Goal: Check status: Check status

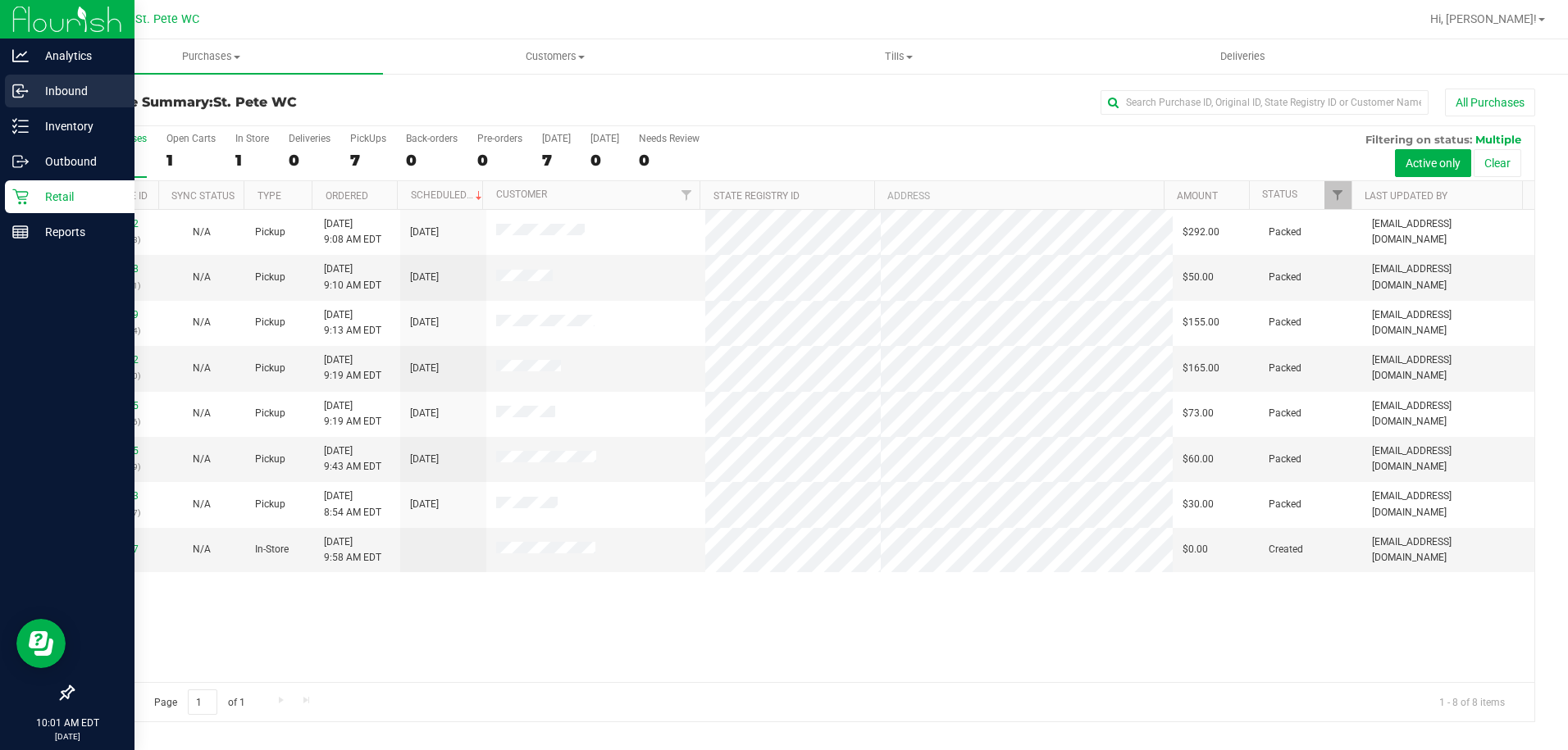
click at [21, 90] on icon at bounding box center [21, 91] width 16 height 16
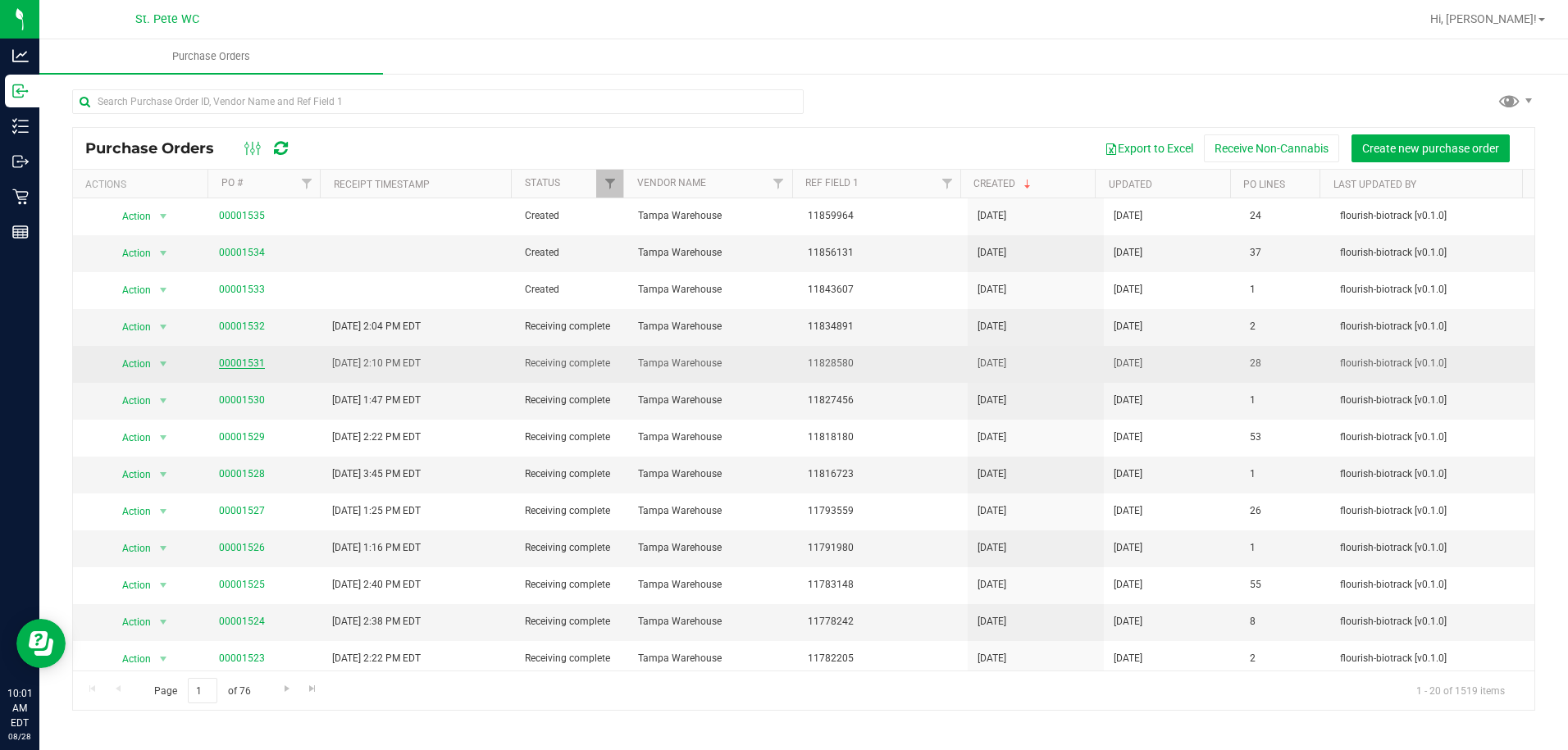
click at [247, 362] on link "00001531" at bounding box center [242, 363] width 46 height 12
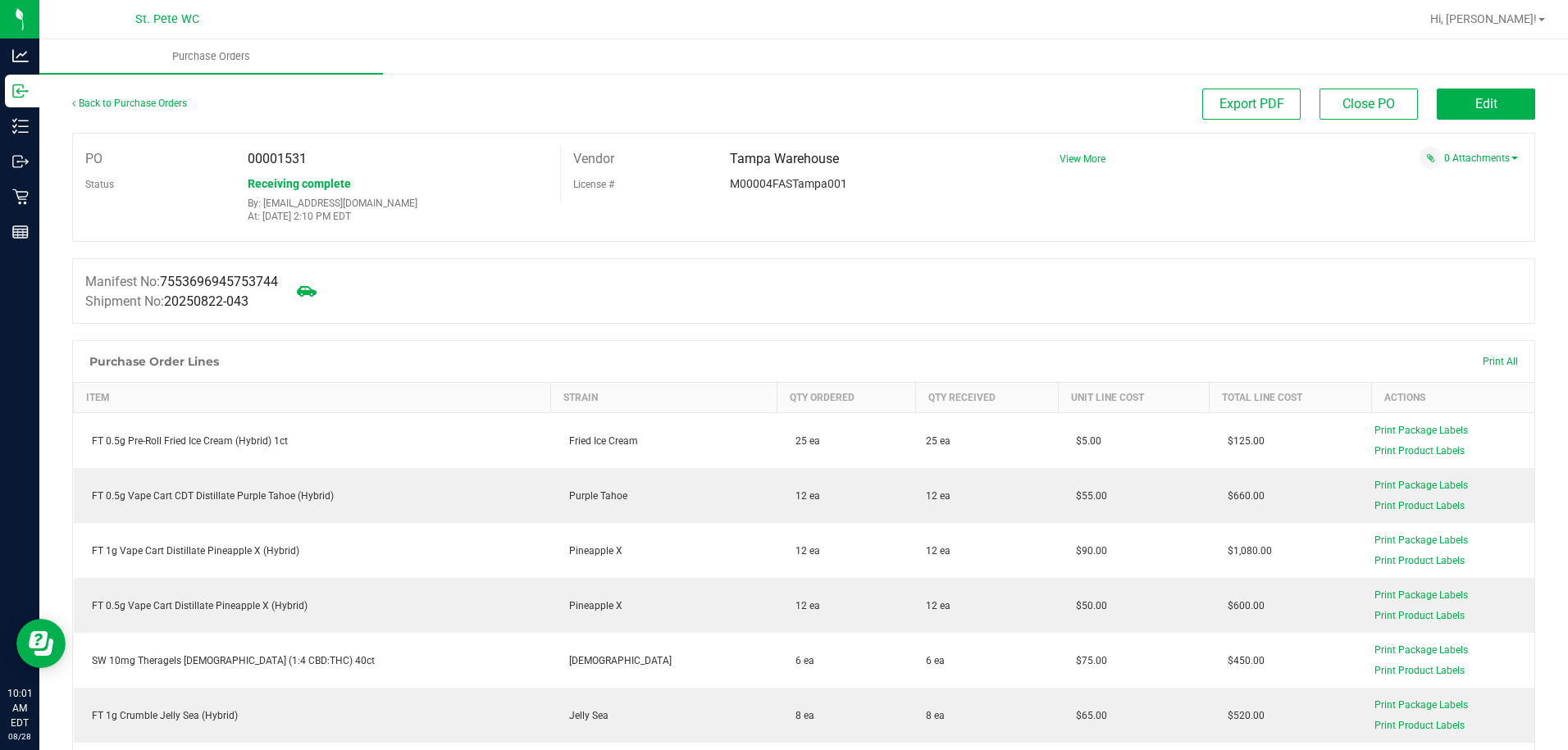
drag, startPoint x: 307, startPoint y: 157, endPoint x: 278, endPoint y: 159, distance: 29.1
click at [278, 159] on div "00001531" at bounding box center [398, 159] width 324 height 25
copy span "1531"
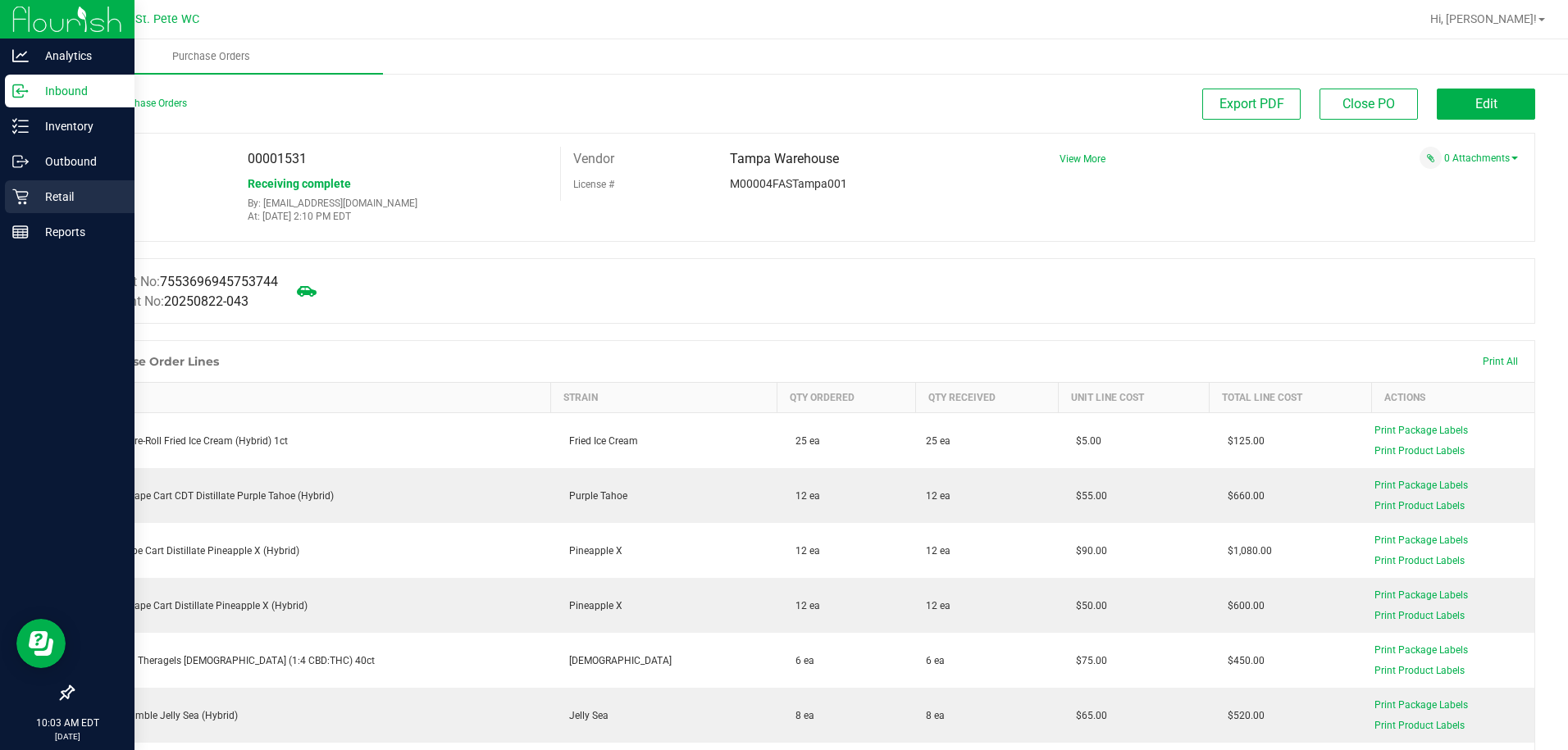
click at [23, 203] on icon at bounding box center [21, 197] width 16 height 16
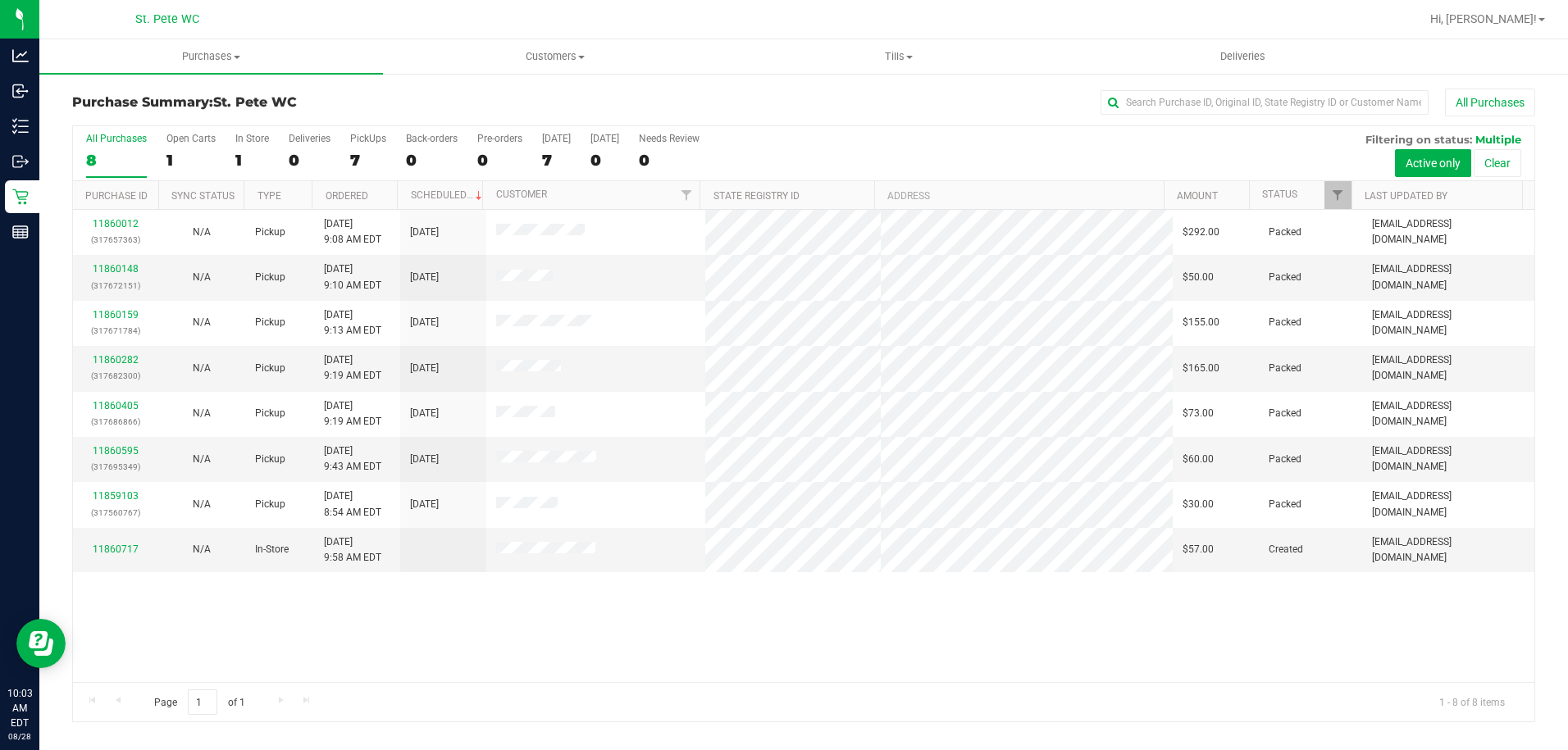
click at [794, 106] on div "All Purchases" at bounding box center [1047, 103] width 975 height 28
